Goal: Task Accomplishment & Management: Manage account settings

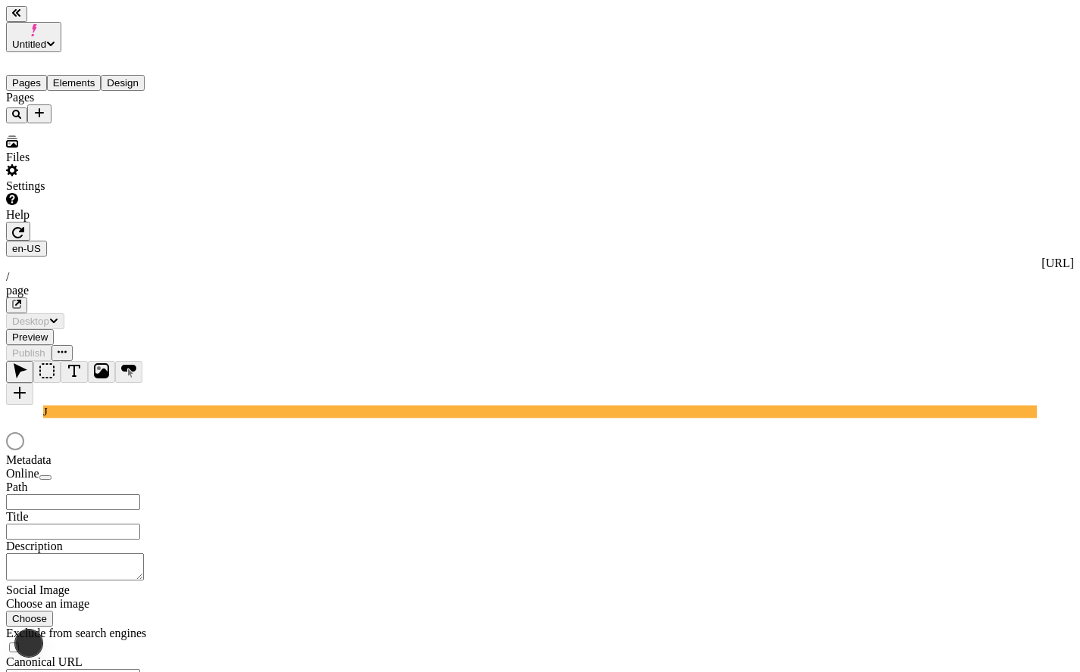
type input "/page"
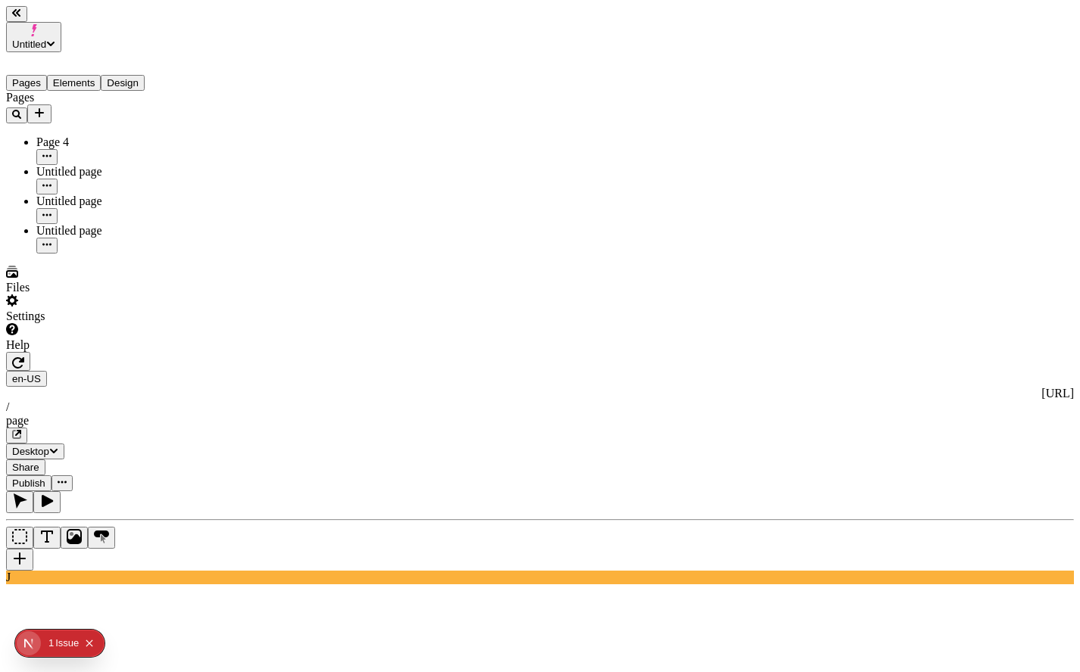
click at [46, 39] on span "Untitled" at bounding box center [29, 44] width 34 height 11
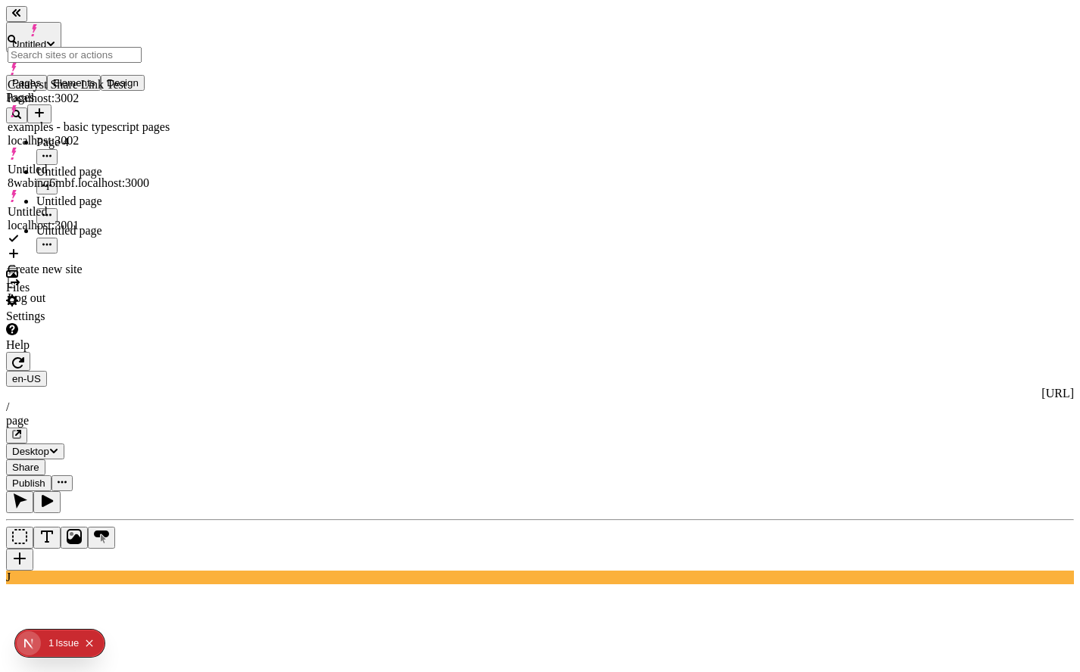
drag, startPoint x: 92, startPoint y: 335, endPoint x: 92, endPoint y: 326, distance: 9.8
click at [92, 254] on div "Pages Page 4 Untitled page Untitled page Untitled page" at bounding box center [97, 172] width 182 height 163
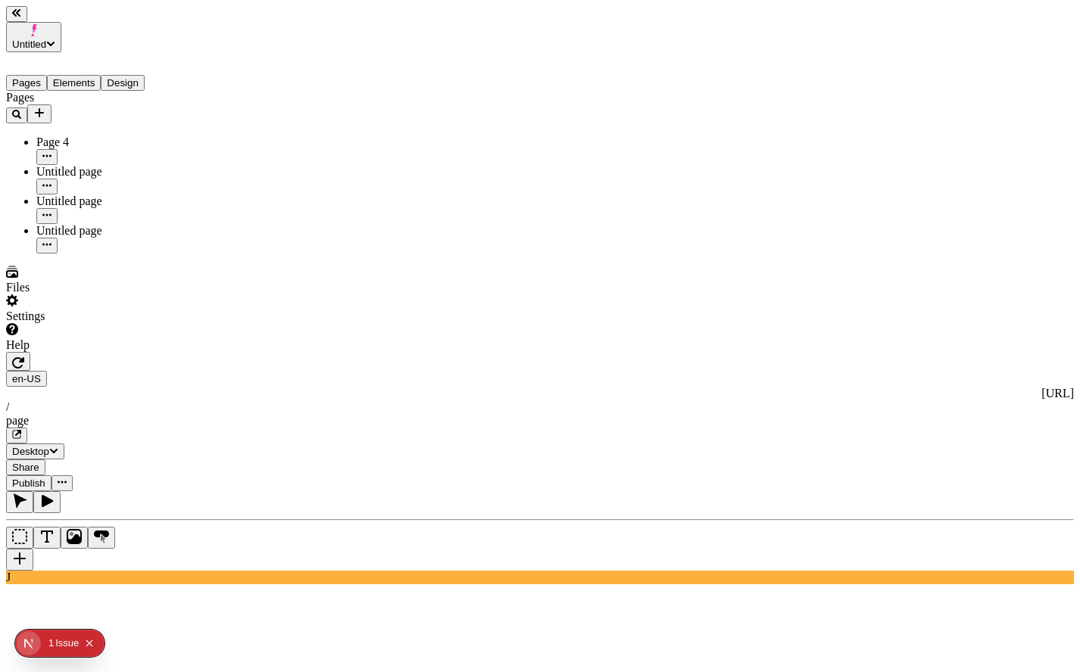
click at [132, 323] on div "Settings" at bounding box center [97, 309] width 182 height 29
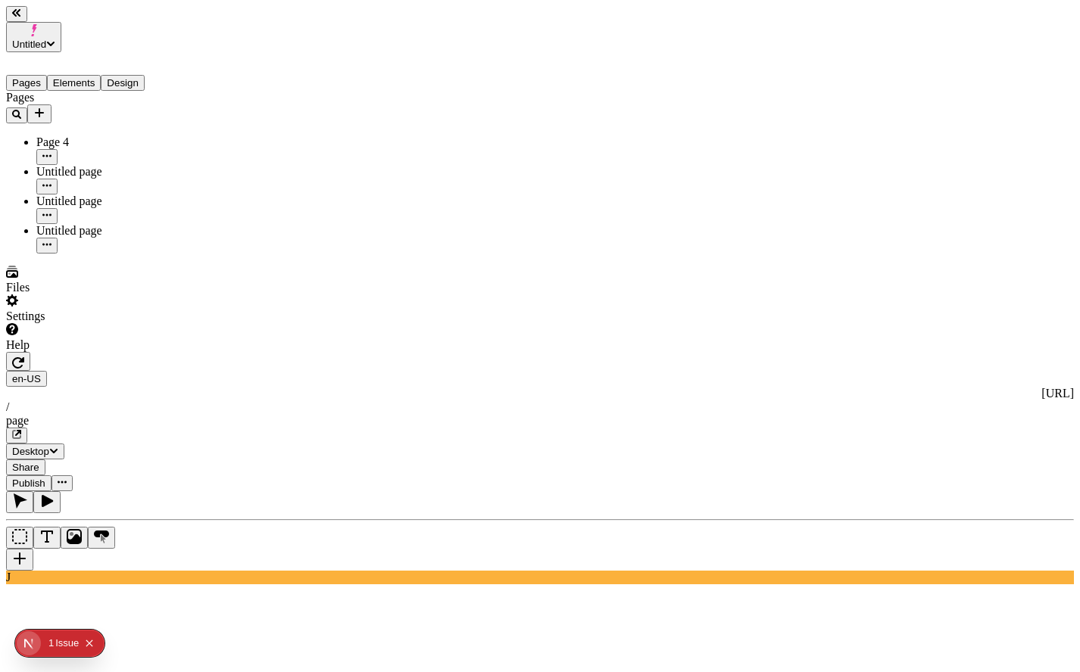
click at [61, 22] on button "Untitled" at bounding box center [33, 37] width 55 height 30
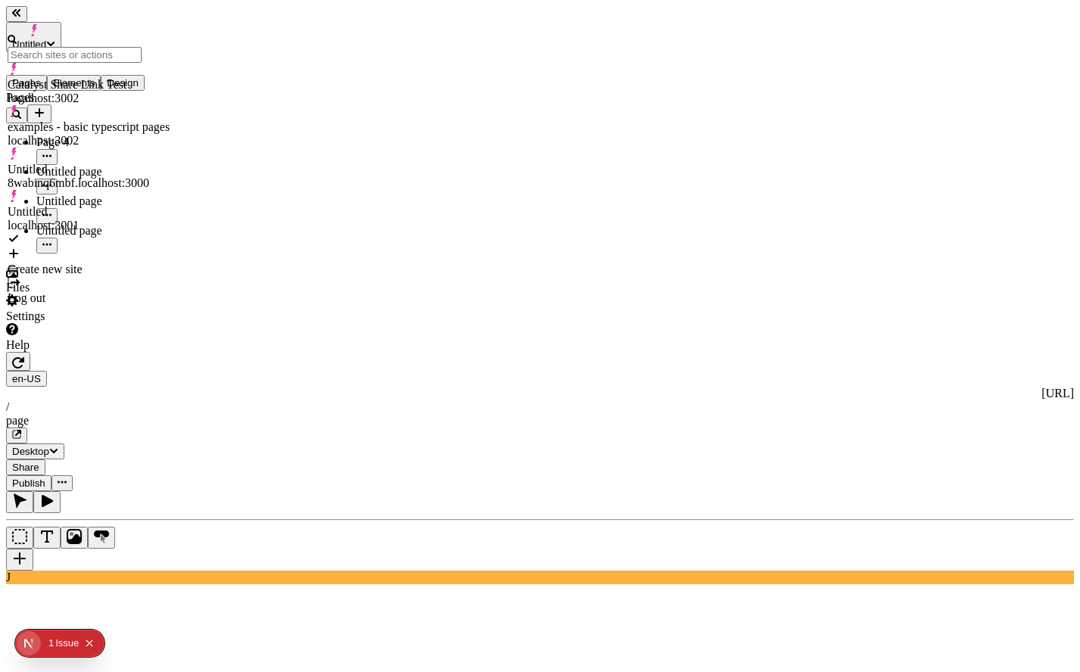
click at [64, 292] on div "Log out" at bounding box center [89, 299] width 162 height 14
